Goal: Information Seeking & Learning: Find specific fact

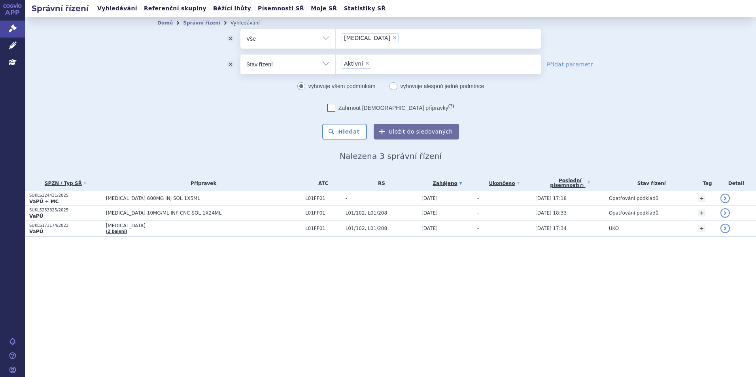
click at [392, 39] on span "×" at bounding box center [394, 37] width 5 height 5
click at [336, 39] on select "opdivo" at bounding box center [335, 38] width 0 height 20
select select
click at [353, 38] on ul at bounding box center [438, 37] width 205 height 17
click at [336, 38] on select "opdivo" at bounding box center [335, 38] width 0 height 20
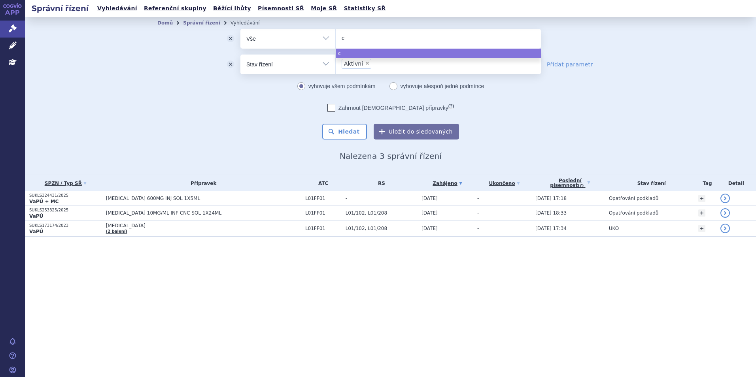
type input "ca"
type input "car"
type input "carvy"
type input "carvyk"
type input "carvykti"
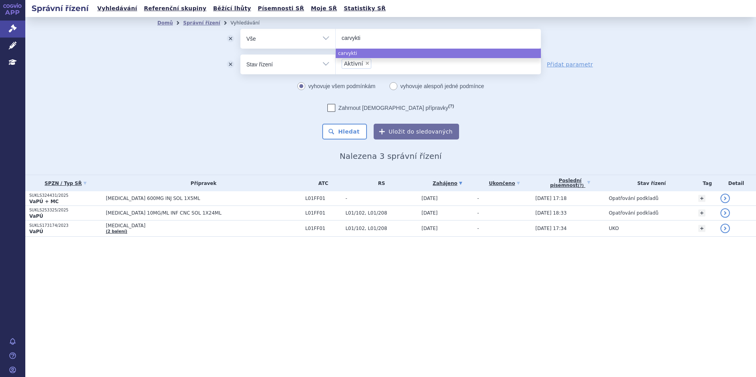
select select "carvykti"
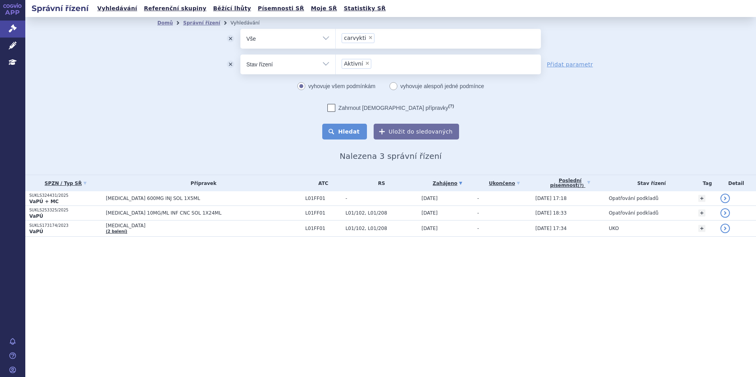
click at [343, 129] on button "Hledat" at bounding box center [344, 132] width 45 height 16
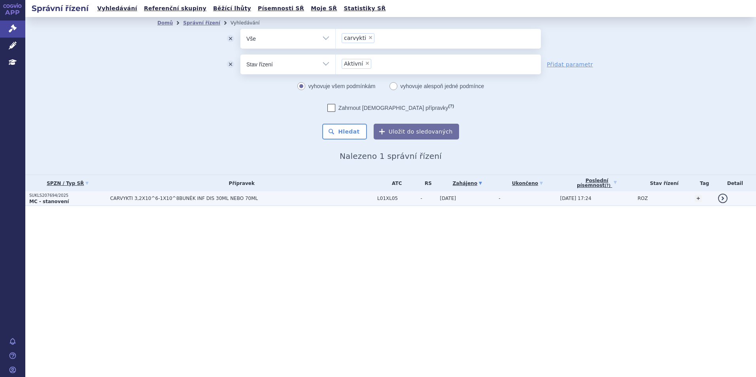
click at [259, 201] on span "CARVYKTI 3,2X10^6-1X10^8BUNĚK INF DIS 30ML NEBO 70ML" at bounding box center [209, 199] width 198 height 6
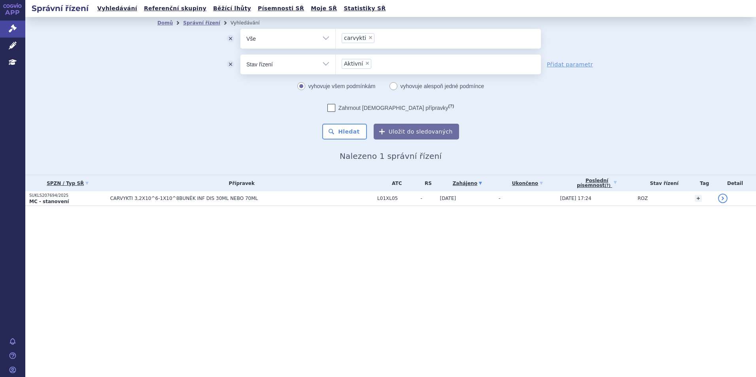
click at [370, 38] on li "× carvykti" at bounding box center [358, 38] width 33 height 10
click at [336, 38] on select "carvykti" at bounding box center [335, 38] width 0 height 20
click at [368, 38] on span "×" at bounding box center [370, 37] width 5 height 5
click at [336, 38] on select "carvykti" at bounding box center [335, 38] width 0 height 20
select select
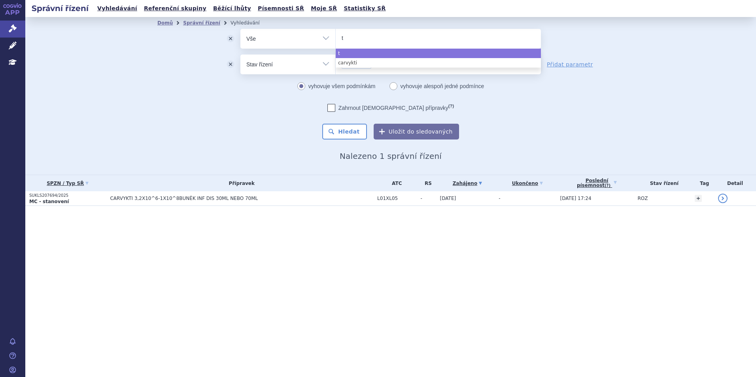
type input "ta"
type input "tal"
type input "talv"
type input "talve"
type input "talvey"
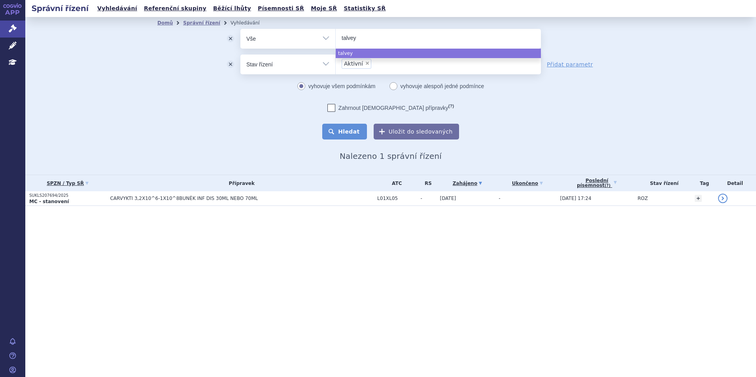
select select "talvey"
click at [352, 132] on button "Hledat" at bounding box center [344, 132] width 45 height 16
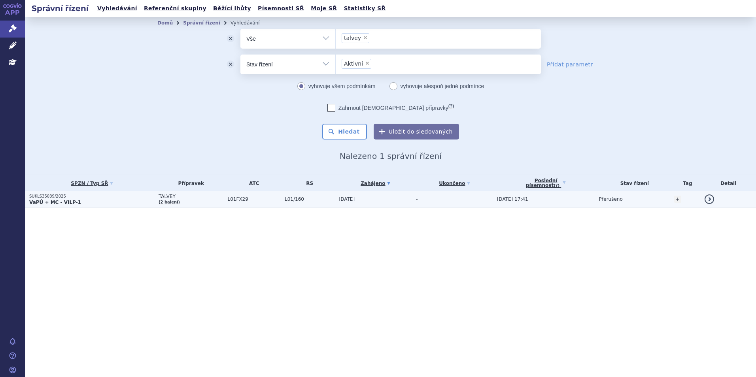
click at [260, 198] on span "L01FX29" at bounding box center [254, 199] width 53 height 6
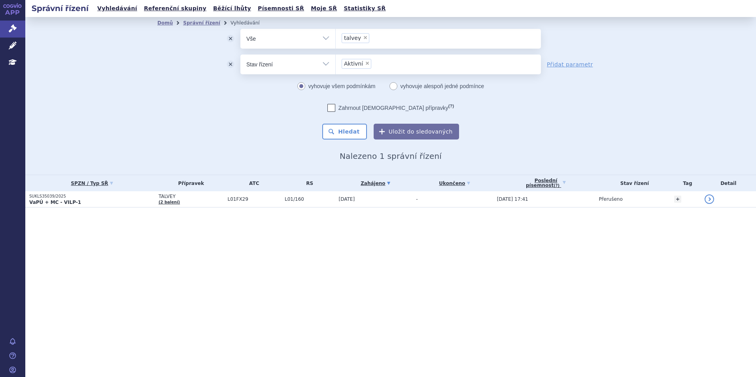
click at [363, 37] on span "×" at bounding box center [365, 37] width 5 height 5
click at [336, 37] on select "talvey" at bounding box center [335, 38] width 0 height 20
select select
type input "jfa"
type input "jf"
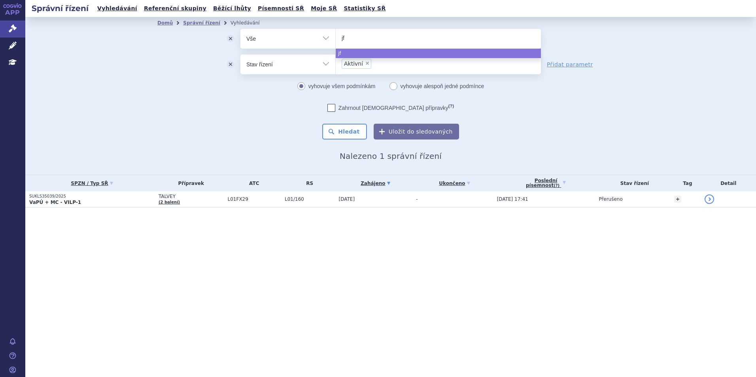
type input "j"
type input "f"
type input "pom"
type input "poma"
type input "pomali"
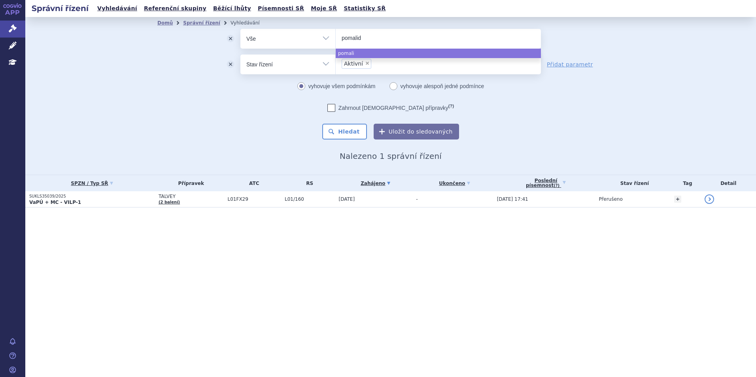
type input "pomalido"
type input "pomalidom"
type input "pomalidomi"
type input "pomalidomid"
select select "pomalidomid"
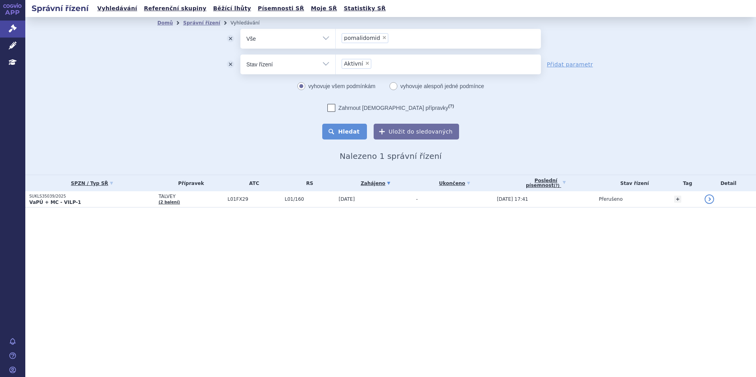
click at [352, 138] on button "Hledat" at bounding box center [344, 132] width 45 height 16
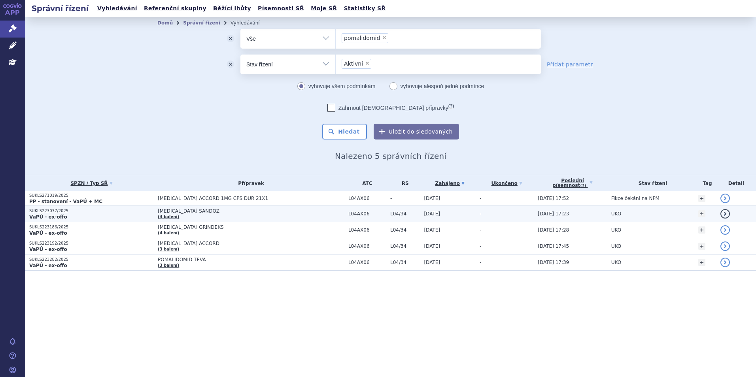
click at [104, 216] on p "VaPÚ - ex-offo" at bounding box center [91, 217] width 125 height 6
click at [125, 213] on p "SUKLS223077/2025" at bounding box center [91, 211] width 125 height 6
